Goal: Task Accomplishment & Management: Use online tool/utility

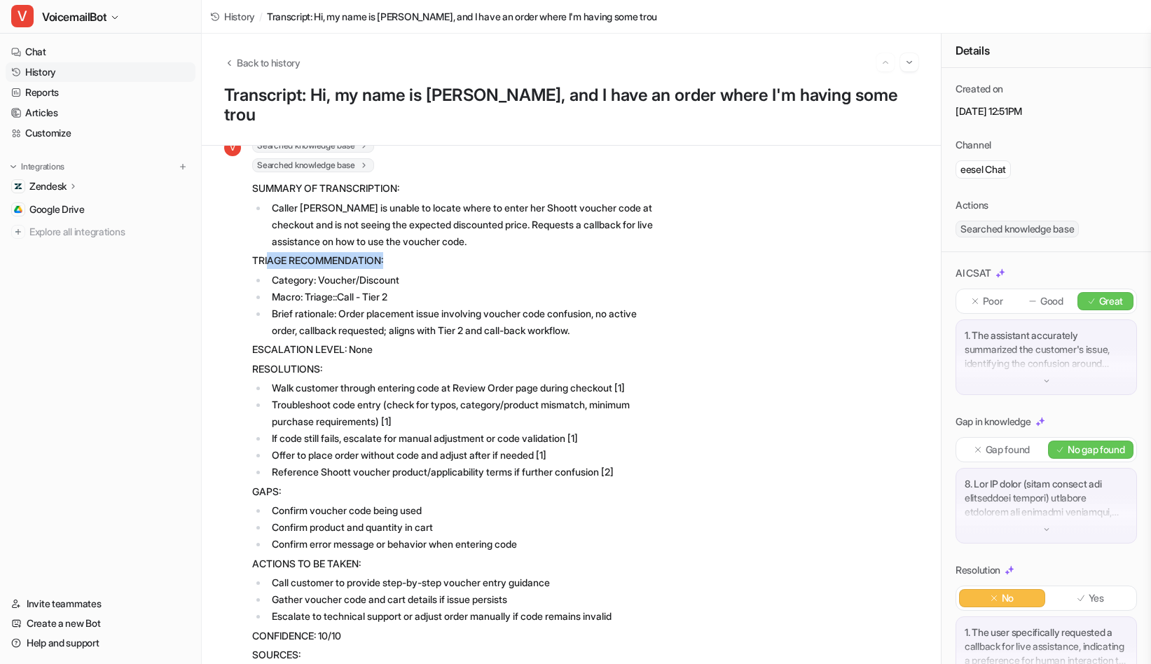
drag, startPoint x: 393, startPoint y: 242, endPoint x: 268, endPoint y: 247, distance: 124.8
click at [268, 252] on p "TRIAGE RECOMMENDATION:" at bounding box center [457, 260] width 410 height 17
drag, startPoint x: 253, startPoint y: 240, endPoint x: 385, endPoint y: 240, distance: 131.7
click at [385, 252] on p "TRIAGE RECOMMENDATION:" at bounding box center [457, 260] width 410 height 17
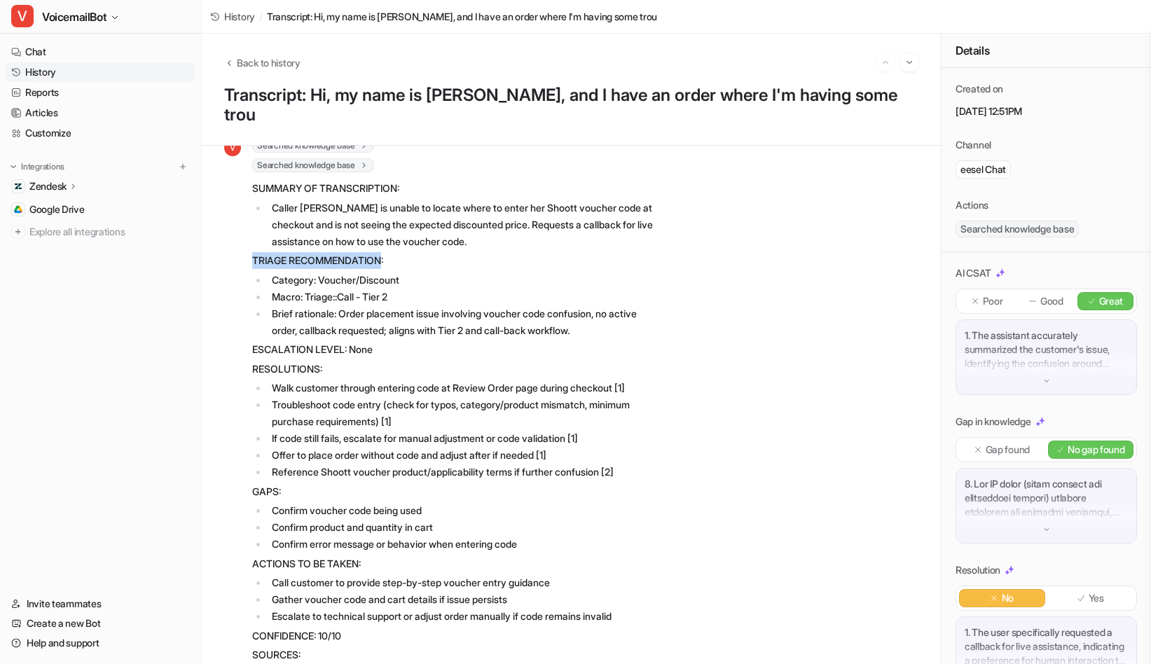
copy p "TRIAGE RECOMMENDATION"
click at [66, 179] on div "Zendesk" at bounding box center [101, 186] width 190 height 20
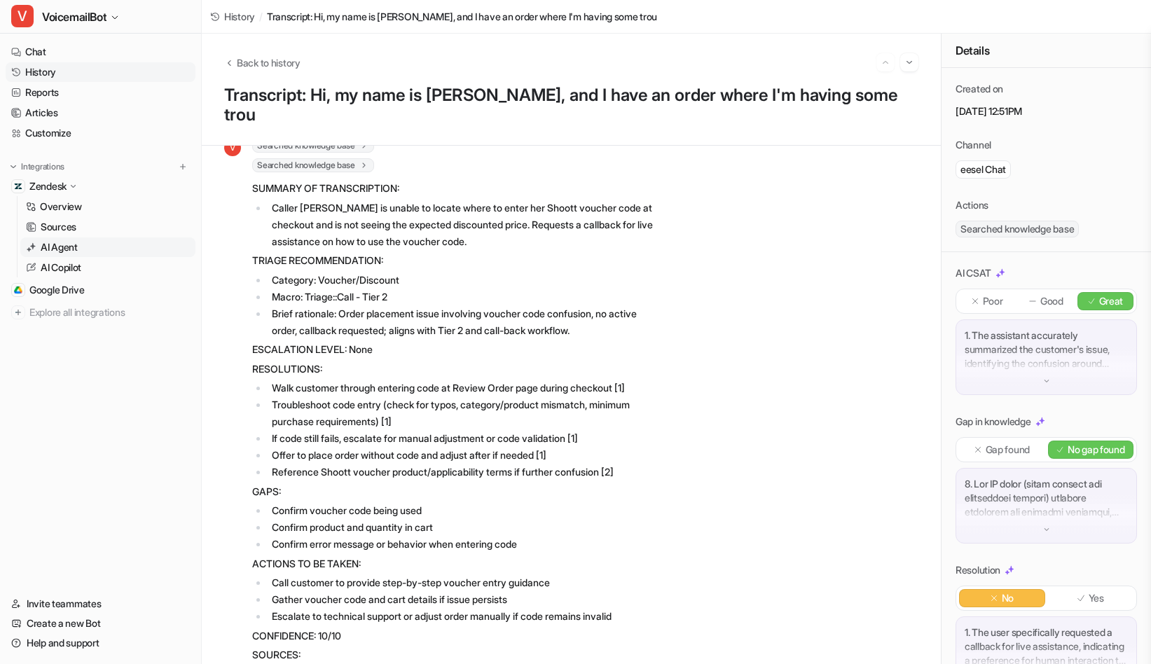
click at [70, 250] on p "AI Agent" at bounding box center [59, 247] width 37 height 14
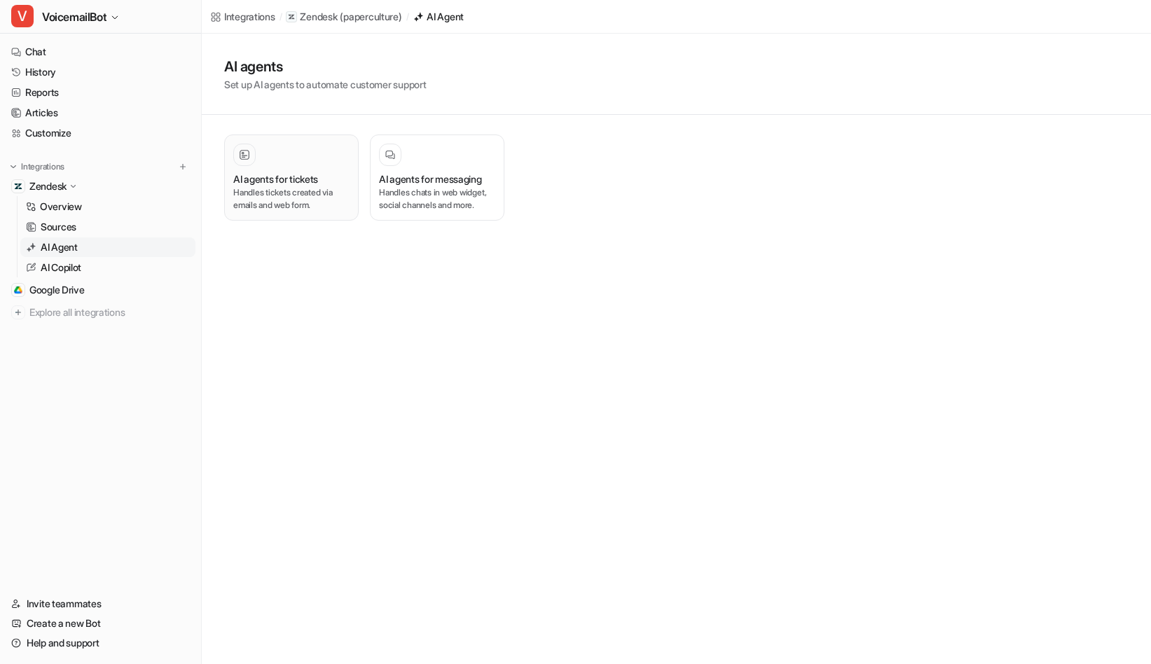
click at [312, 198] on p "Handles tickets created via emails and web form." at bounding box center [291, 198] width 116 height 25
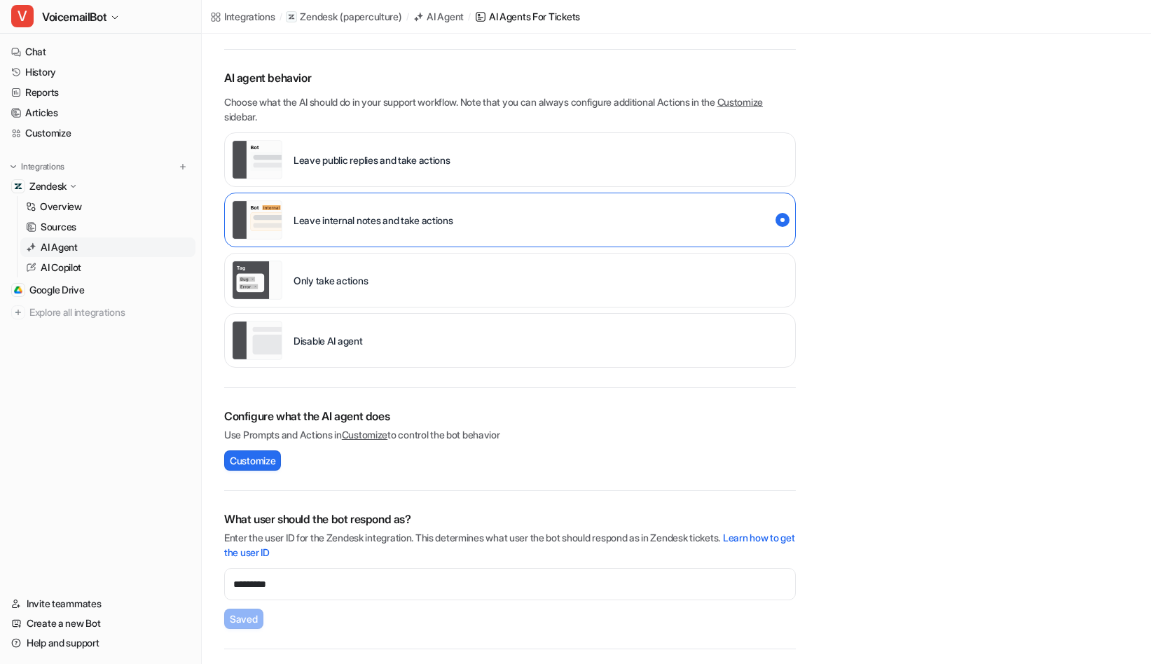
scroll to position [279, 0]
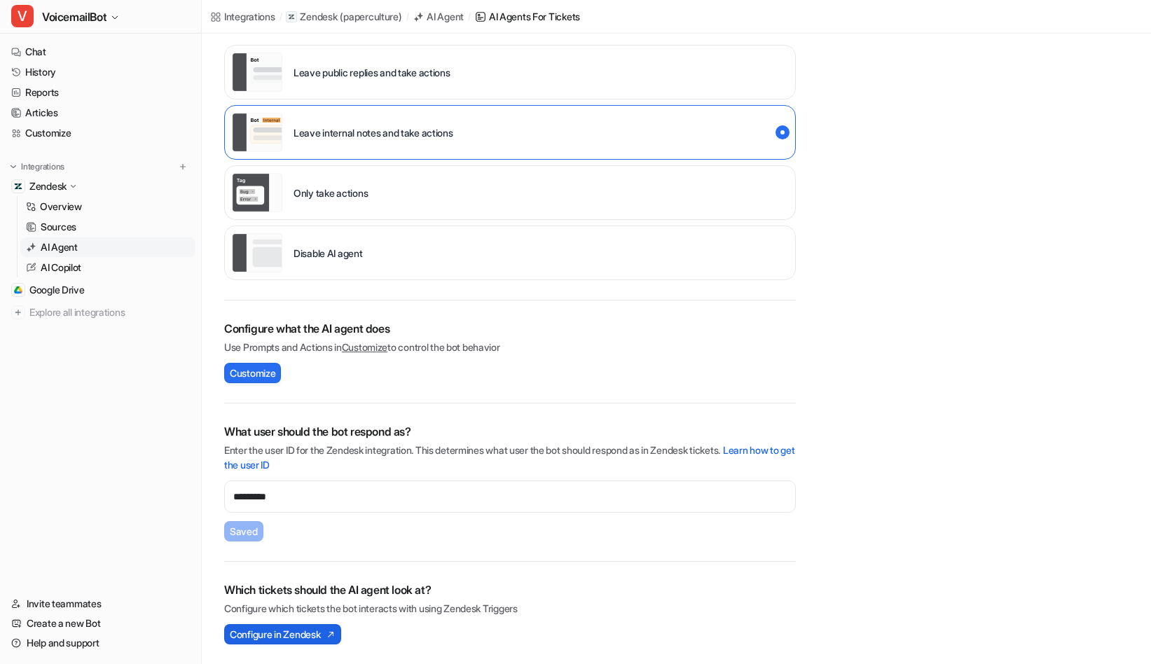
click at [299, 638] on span "Configure in Zendesk" at bounding box center [275, 634] width 90 height 15
